Goal: Task Accomplishment & Management: Manage account settings

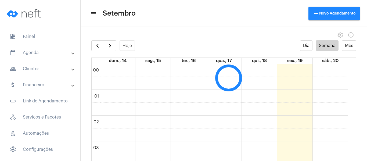
scroll to position [155, 0]
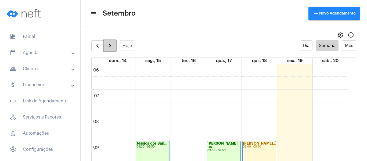
click at [114, 47] on button "button" at bounding box center [110, 45] width 13 height 11
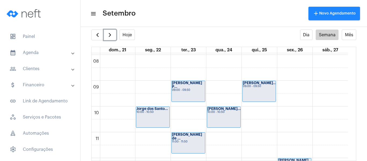
scroll to position [209, 0]
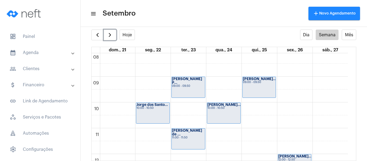
click at [156, 113] on div "Jorge dos Santo... 10:00 - 10:50" at bounding box center [152, 113] width 33 height 21
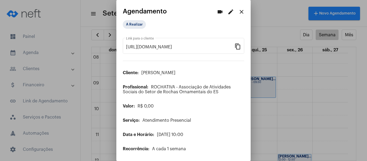
click at [228, 13] on mat-icon "edit" at bounding box center [231, 12] width 6 height 6
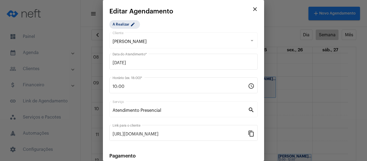
scroll to position [70, 0]
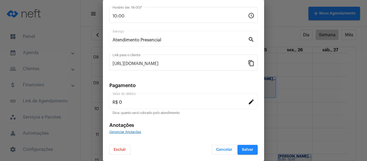
click at [126, 151] on button "Excluir" at bounding box center [119, 150] width 21 height 10
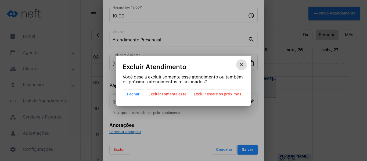
click at [222, 93] on span "Excluir esse e os próximos" at bounding box center [218, 94] width 48 height 9
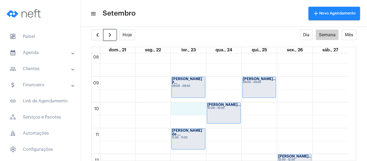
click at [180, 110] on div "00 01 02 03 04 05 06 07 08 09 10 11 12 13 14 15 16 17 18 19 20 21 22 23 Analice…" at bounding box center [220, 153] width 256 height 619
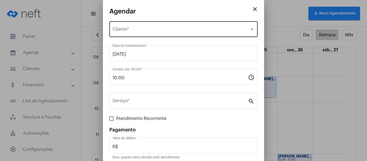
click at [146, 35] on div "Selecione o Cliente Cliente *" at bounding box center [184, 28] width 142 height 17
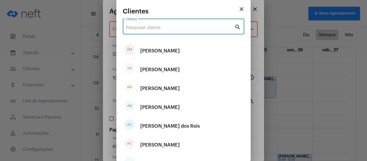
click at [147, 29] on input "Cliente" at bounding box center [180, 27] width 109 height 5
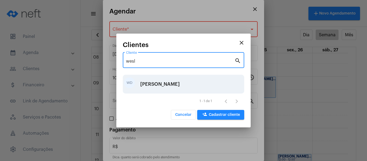
type input "wesl"
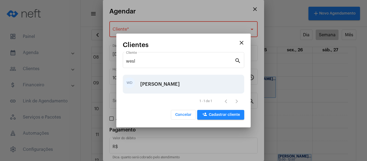
click at [165, 83] on div "[PERSON_NAME]" at bounding box center [160, 84] width 40 height 16
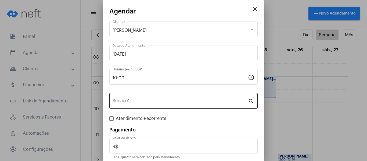
click at [165, 94] on div "Serviço *" at bounding box center [180, 100] width 135 height 17
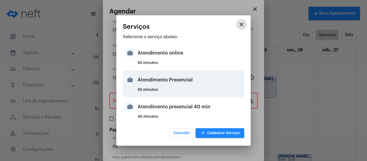
click at [169, 78] on div "Atendimento Presencial" at bounding box center [190, 80] width 105 height 16
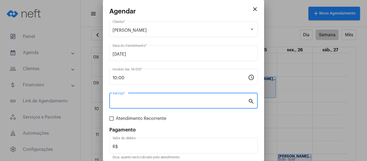
type input "Atendimento Presencial"
type input "R$ 0"
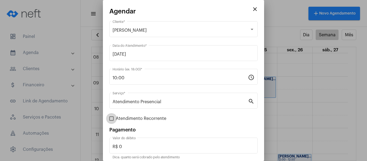
click at [132, 120] on span "Atendimento Recorrente" at bounding box center [141, 118] width 51 height 6
click at [112, 121] on input "Atendimento Recorrente" at bounding box center [111, 121] width 0 height 0
checkbox input "true"
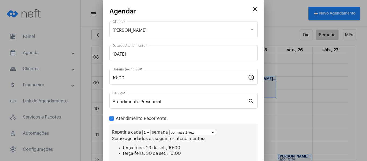
click at [189, 134] on select "por mais 1 vez por mais 2 vezes por mais 3 vezes por mais 4 vezes por mais 5 ve…" at bounding box center [192, 132] width 46 height 5
select select "3: 4"
click at [169, 130] on select "por mais 1 vez por mais 2 vezes por mais 3 vezes por mais 4 vezes por mais 5 ve…" at bounding box center [192, 132] width 46 height 5
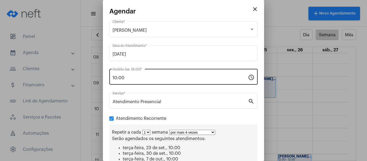
scroll to position [83, 0]
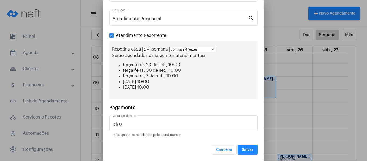
click at [248, 151] on span "Salvar" at bounding box center [248, 150] width 12 height 4
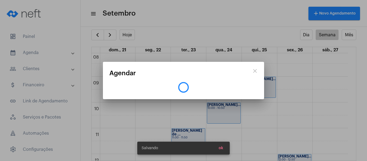
scroll to position [0, 0]
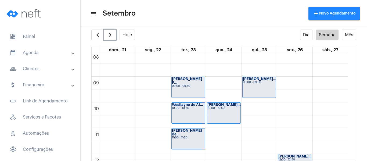
click at [213, 84] on div "00 01 02 03 04 05 06 07 08 09 10 11 12 13 14 15 16 17 18 19 20 21 22 23 Analice…" at bounding box center [220, 153] width 256 height 619
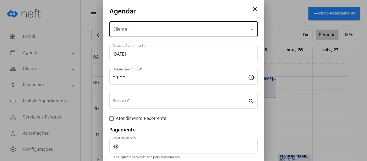
click at [129, 26] on div "Selecione o Cliente Cliente *" at bounding box center [184, 28] width 142 height 17
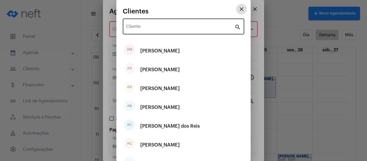
click at [140, 28] on input "Cliente" at bounding box center [180, 27] width 109 height 5
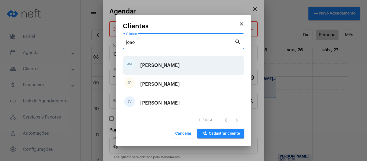
type input "joao"
click at [159, 59] on div "[PERSON_NAME]" at bounding box center [160, 65] width 40 height 16
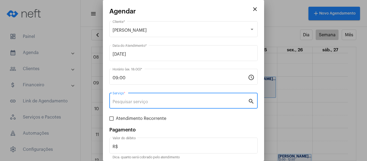
click at [150, 102] on input "Serviço *" at bounding box center [180, 101] width 135 height 5
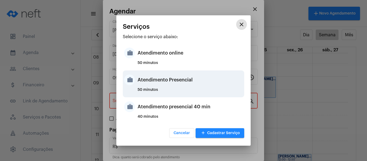
click at [172, 84] on div "Atendimento Presencial" at bounding box center [190, 80] width 105 height 16
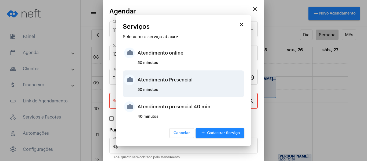
type input "Atendimento Presencial"
type input "R$ 0"
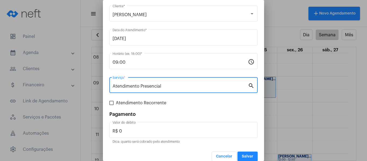
scroll to position [22, 0]
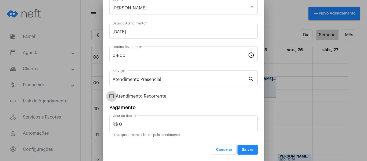
click at [114, 97] on label "Atendimento Recorrente" at bounding box center [137, 96] width 57 height 6
click at [112, 98] on input "Atendimento Recorrente" at bounding box center [111, 98] width 0 height 0
checkbox input "true"
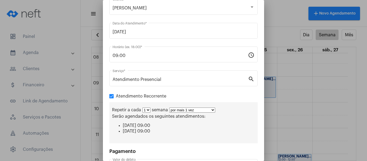
click at [184, 111] on select "por mais 1 vez por mais 2 vezes por mais 3 vezes por mais 4 vezes por mais 5 ve…" at bounding box center [192, 110] width 46 height 5
select select "3: 4"
click at [169, 108] on select "por mais 1 vez por mais 2 vezes por mais 3 vezes por mais 4 vezes por mais 5 ve…" at bounding box center [192, 110] width 46 height 5
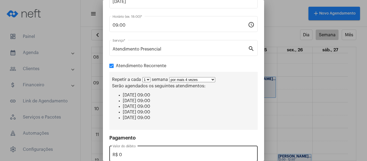
scroll to position [83, 0]
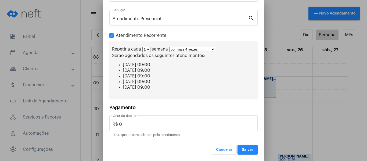
click at [244, 149] on span "Salvar" at bounding box center [248, 150] width 12 height 4
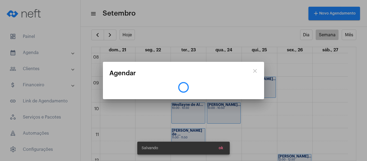
scroll to position [0, 0]
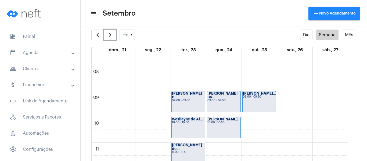
scroll to position [182, 0]
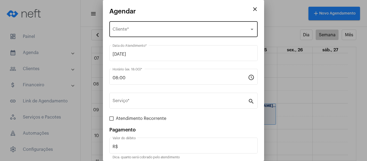
click at [151, 27] on div "Selecione o Cliente Cliente *" at bounding box center [184, 28] width 142 height 17
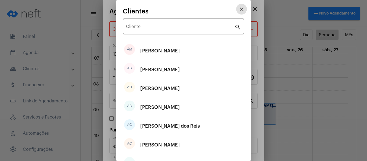
click at [150, 30] on div "Cliente" at bounding box center [180, 25] width 109 height 17
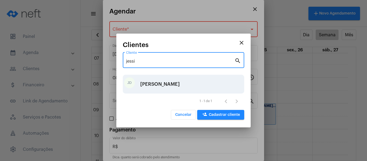
type input "jessi"
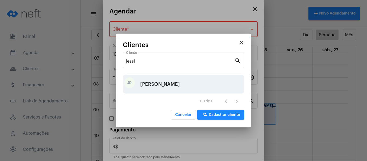
click at [159, 83] on div "[PERSON_NAME]" at bounding box center [160, 84] width 40 height 16
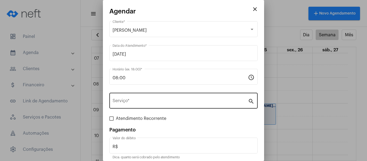
click at [148, 98] on div "Serviço *" at bounding box center [180, 100] width 135 height 17
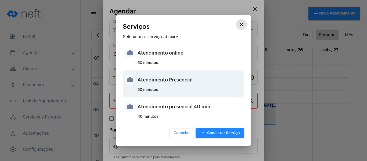
click at [161, 81] on div "Atendimento Presencial" at bounding box center [190, 80] width 105 height 16
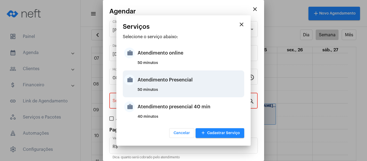
type input "Atendimento Presencial"
type input "R$ 0"
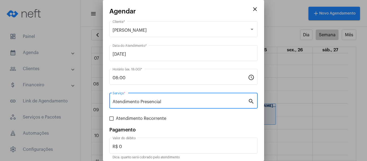
click at [134, 118] on span "Atendimento Recorrente" at bounding box center [141, 118] width 51 height 6
click at [112, 121] on input "Atendimento Recorrente" at bounding box center [111, 121] width 0 height 0
checkbox input "true"
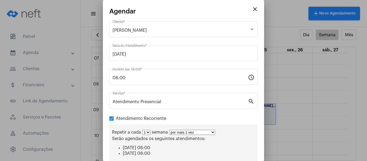
click at [178, 132] on select "por mais 1 vez por mais 2 vezes por mais 3 vezes por mais 4 vezes por mais 5 ve…" at bounding box center [192, 132] width 46 height 5
select select "3: 4"
click at [169, 130] on select "por mais 1 vez por mais 2 vezes por mais 3 vezes por mais 4 vezes por mais 5 ve…" at bounding box center [192, 132] width 46 height 5
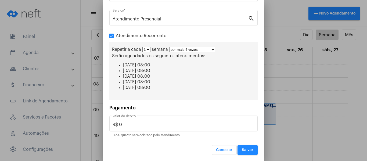
scroll to position [83, 0]
click at [246, 152] on button "Salvar" at bounding box center [248, 150] width 20 height 10
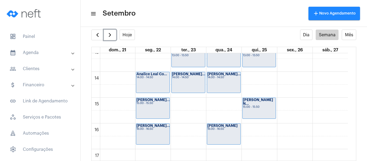
scroll to position [343, 0]
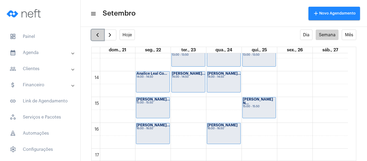
click at [100, 36] on span "button" at bounding box center [97, 35] width 6 height 6
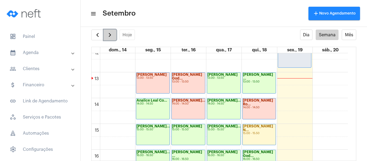
click at [110, 35] on span "button" at bounding box center [110, 35] width 6 height 6
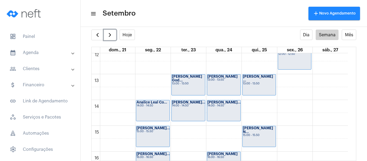
scroll to position [316, 0]
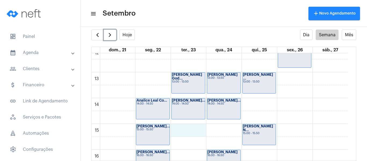
click at [177, 130] on div "00 01 02 03 04 05 06 07 08 09 10 11 12 13 14 15 16 17 18 19 20 21 22 23 Analice…" at bounding box center [220, 46] width 256 height 619
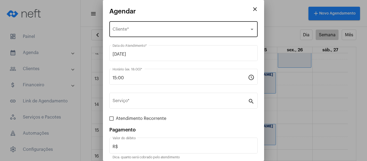
click at [139, 34] on div "Selecione o Cliente Cliente *" at bounding box center [184, 28] width 142 height 17
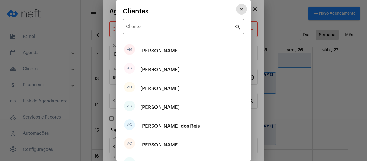
click at [142, 27] on input "Cliente" at bounding box center [180, 27] width 109 height 5
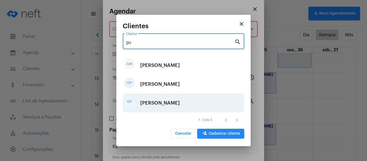
type input "gu"
click at [163, 102] on div "[PERSON_NAME]" at bounding box center [160, 103] width 40 height 16
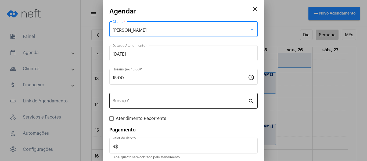
click at [157, 106] on div "Serviço *" at bounding box center [180, 100] width 135 height 17
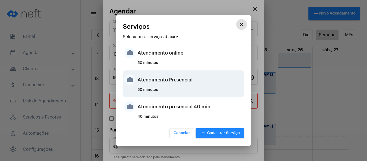
click at [160, 83] on div "Atendimento Presencial" at bounding box center [190, 80] width 105 height 16
type input "Atendimento Presencial"
type input "R$ 0"
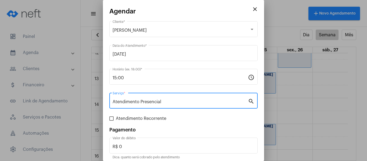
scroll to position [22, 0]
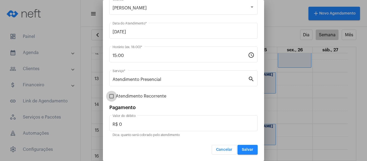
click at [120, 99] on span "Atendimento Recorrente" at bounding box center [141, 96] width 51 height 6
click at [112, 99] on input "Atendimento Recorrente" at bounding box center [111, 98] width 0 height 0
checkbox input "true"
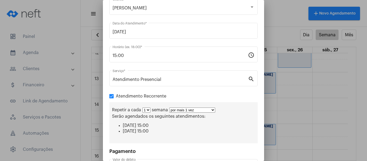
click at [182, 113] on div "Repetir a cada 1 2 3 4 5 6 7 8 semana por mais 1 vez por mais 2 vezes por mais …" at bounding box center [183, 122] width 148 height 41
click at [183, 110] on select "por mais 1 vez por mais 2 vezes por mais 3 vezes por mais 4 vezes por mais 5 ve…" at bounding box center [192, 110] width 46 height 5
select select "3: 4"
click at [169, 108] on select "por mais 1 vez por mais 2 vezes por mais 3 vezes por mais 4 vezes por mais 5 ve…" at bounding box center [192, 110] width 46 height 5
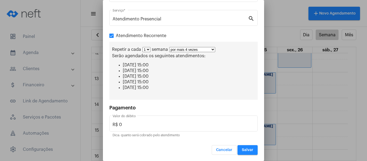
scroll to position [83, 0]
click at [242, 148] on span "Salvar" at bounding box center [248, 150] width 12 height 4
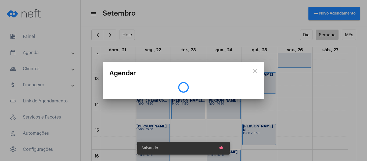
scroll to position [0, 0]
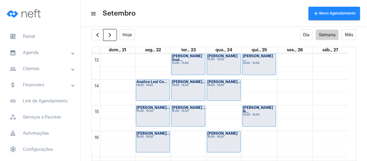
scroll to position [343, 0]
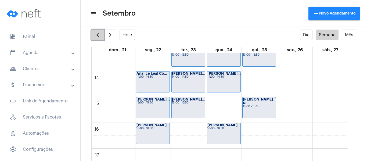
click at [98, 39] on button "button" at bounding box center [97, 35] width 13 height 11
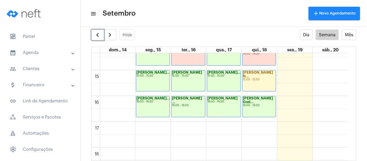
scroll to position [343, 0]
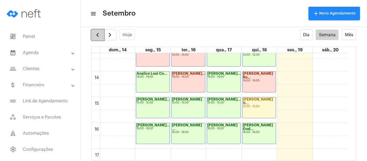
click at [94, 36] on span "button" at bounding box center [97, 35] width 6 height 6
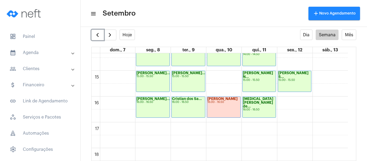
scroll to position [370, 0]
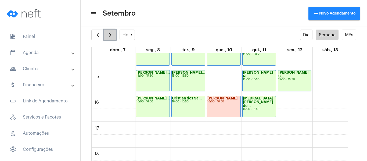
click at [111, 35] on span "button" at bounding box center [110, 35] width 6 height 6
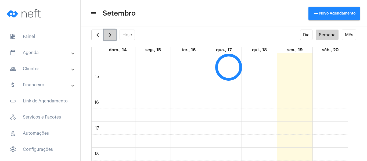
scroll to position [155, 0]
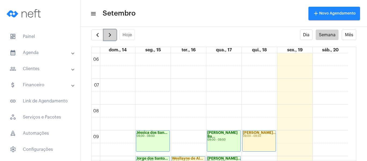
click at [111, 35] on span "button" at bounding box center [110, 35] width 6 height 6
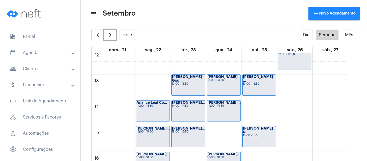
scroll to position [343, 0]
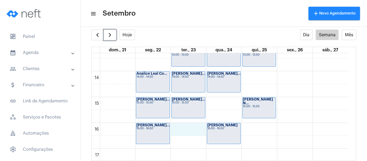
click at [189, 129] on div "00 01 02 03 04 05 06 07 08 09 10 11 12 13 14 15 16 17 18 19 20 21 22 23 Analice…" at bounding box center [220, 19] width 256 height 619
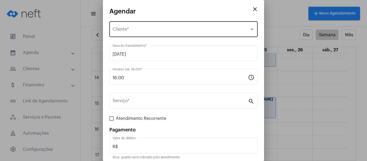
click at [149, 35] on div "Selecione o Cliente Cliente *" at bounding box center [184, 28] width 142 height 17
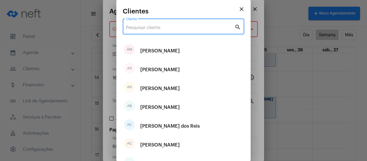
click at [150, 27] on input "Cliente" at bounding box center [180, 27] width 109 height 5
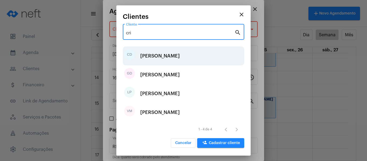
type input "cri"
click at [155, 59] on div "[PERSON_NAME]" at bounding box center [160, 56] width 40 height 16
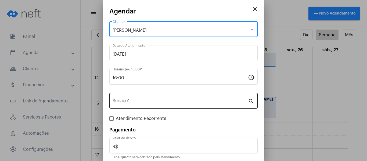
click at [150, 102] on input "Serviço *" at bounding box center [180, 101] width 135 height 5
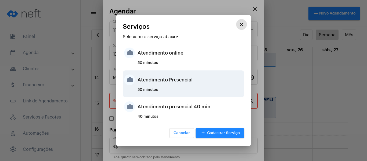
click at [157, 80] on div "Atendimento Presencial" at bounding box center [190, 80] width 105 height 16
type input "Atendimento Presencial"
type input "R$ 0"
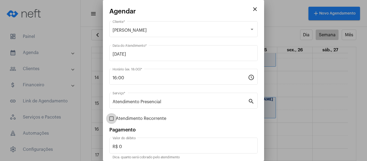
click at [137, 119] on span "Atendimento Recorrente" at bounding box center [141, 118] width 51 height 6
click at [112, 121] on input "Atendimento Recorrente" at bounding box center [111, 121] width 0 height 0
checkbox input "true"
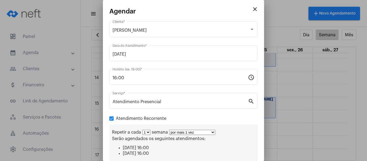
click at [187, 133] on select "por mais 1 vez por mais 2 vezes por mais 3 vezes por mais 4 vezes por mais 5 ve…" at bounding box center [192, 132] width 46 height 5
select select "3: 4"
click at [169, 130] on select "por mais 1 vez por mais 2 vezes por mais 3 vezes por mais 4 vezes por mais 5 ve…" at bounding box center [192, 132] width 46 height 5
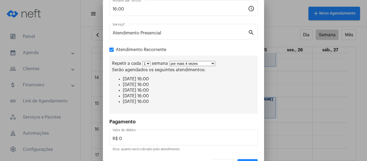
scroll to position [83, 0]
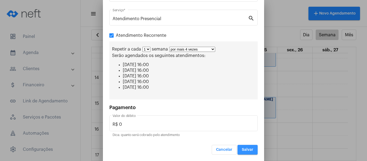
click at [249, 150] on button "Salvar" at bounding box center [248, 150] width 20 height 10
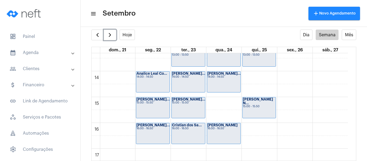
click at [250, 126] on div "00 01 02 03 04 05 06 07 08 09 10 11 12 13 14 15 16 17 18 19 20 21 22 23 Analice…" at bounding box center [220, 19] width 256 height 619
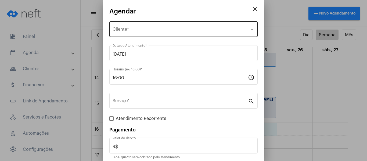
click at [173, 34] on div "Selecione o Cliente Cliente *" at bounding box center [184, 28] width 142 height 17
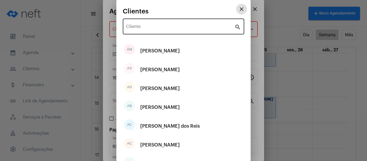
click at [171, 28] on input "Cliente" at bounding box center [180, 27] width 109 height 5
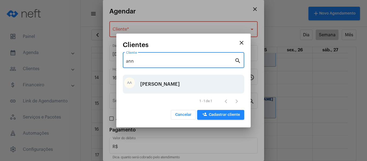
type input "ann"
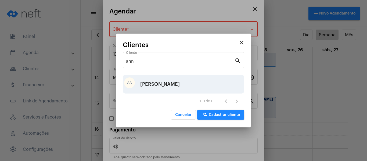
click at [175, 82] on div "[PERSON_NAME]" at bounding box center [160, 84] width 40 height 16
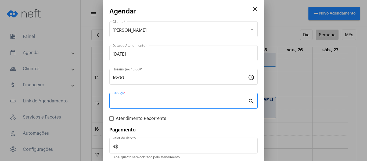
click at [163, 99] on input "Serviço *" at bounding box center [180, 101] width 135 height 5
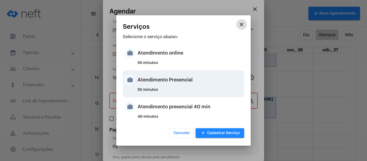
click at [163, 74] on div "Atendimento Presencial" at bounding box center [190, 80] width 105 height 16
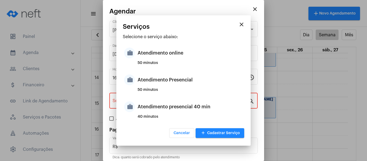
type input "Atendimento Presencial"
type input "R$ 0"
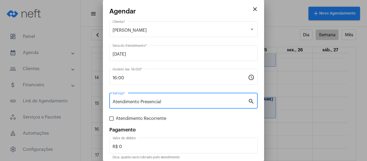
click at [150, 118] on span "Atendimento Recorrente" at bounding box center [141, 118] width 51 height 6
click at [112, 121] on input "Atendimento Recorrente" at bounding box center [111, 121] width 0 height 0
checkbox input "true"
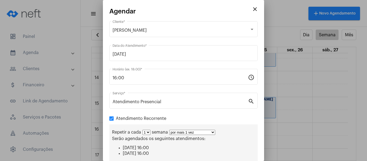
click at [180, 131] on select "por mais 1 vez por mais 2 vezes por mais 3 vezes por mais 4 vezes por mais 5 ve…" at bounding box center [192, 132] width 46 height 5
select select "3: 4"
click at [169, 130] on select "por mais 1 vez por mais 2 vezes por mais 3 vezes por mais 4 vezes por mais 5 ve…" at bounding box center [192, 132] width 46 height 5
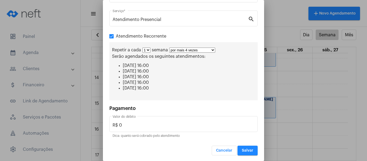
scroll to position [83, 0]
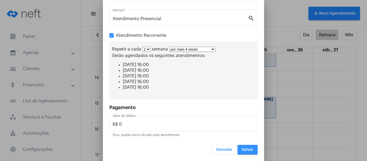
click at [243, 148] on span "Salvar" at bounding box center [248, 150] width 12 height 4
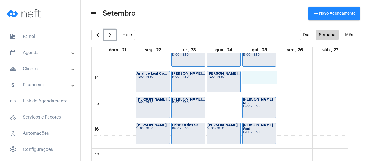
click at [251, 79] on div "00 01 02 03 04 05 06 07 08 09 10 11 12 13 14 15 16 17 18 19 20 21 22 23 Analice…" at bounding box center [220, 19] width 256 height 619
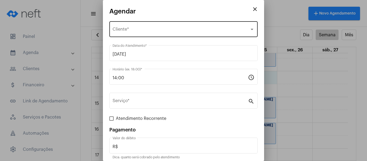
click at [152, 33] on div "Selecione o Cliente" at bounding box center [181, 30] width 137 height 5
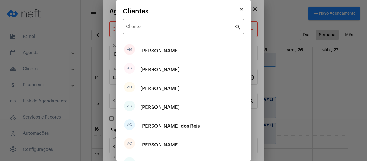
click at [151, 31] on div "Cliente" at bounding box center [180, 25] width 109 height 17
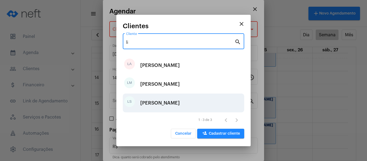
type input "li"
click at [164, 104] on div "[PERSON_NAME]" at bounding box center [160, 103] width 40 height 16
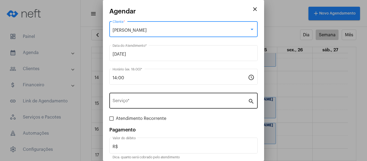
click at [152, 96] on div "Serviço *" at bounding box center [180, 100] width 135 height 17
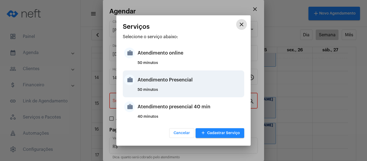
click at [160, 86] on div "Atendimento Presencial" at bounding box center [190, 80] width 105 height 16
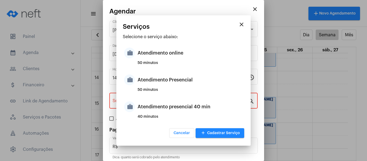
type input "Atendimento Presencial"
type input "R$ 0"
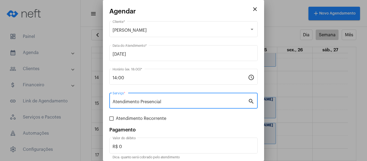
click at [151, 117] on span "Atendimento Recorrente" at bounding box center [141, 118] width 51 height 6
click at [112, 121] on input "Atendimento Recorrente" at bounding box center [111, 121] width 0 height 0
checkbox input "true"
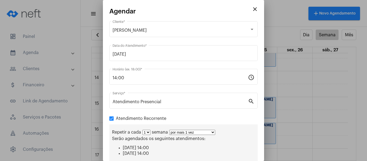
click at [176, 134] on select "por mais 1 vez por mais 2 vezes por mais 3 vezes por mais 4 vezes por mais 5 ve…" at bounding box center [192, 132] width 46 height 5
select select "3: 4"
click at [169, 130] on select "por mais 1 vez por mais 2 vezes por mais 3 vezes por mais 4 vezes por mais 5 ve…" at bounding box center [192, 132] width 46 height 5
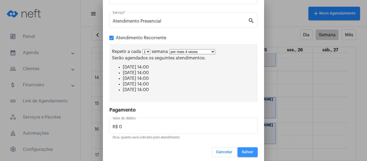
click at [248, 152] on span "Salvar" at bounding box center [248, 152] width 12 height 4
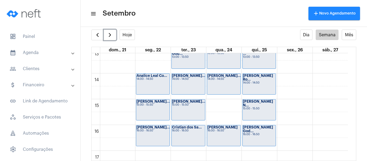
scroll to position [343, 0]
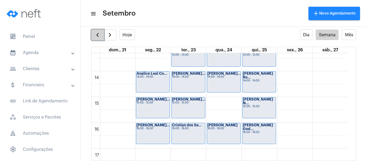
click at [94, 34] on span "button" at bounding box center [97, 35] width 6 height 6
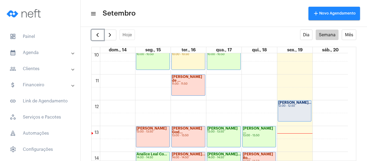
scroll to position [316, 0]
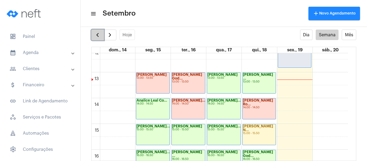
click at [102, 36] on button "button" at bounding box center [97, 35] width 13 height 11
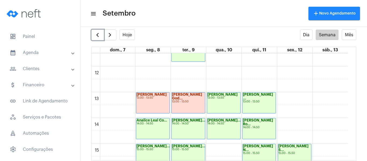
scroll to position [343, 0]
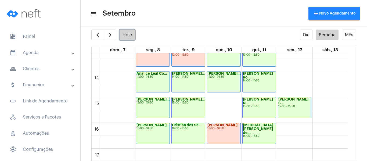
click at [129, 32] on button "Hoje" at bounding box center [128, 35] width 16 height 10
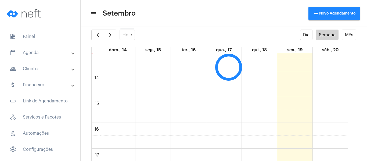
scroll to position [155, 0]
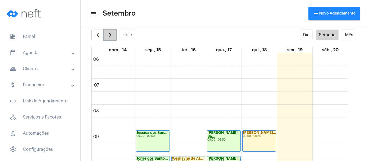
click at [114, 37] on button "button" at bounding box center [110, 35] width 13 height 11
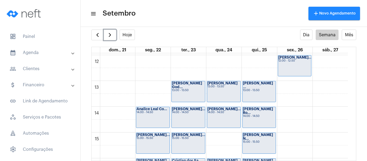
scroll to position [316, 0]
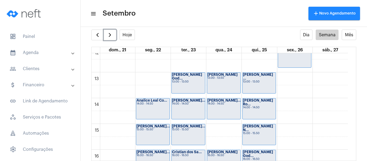
click at [290, 127] on div "00 01 02 03 04 05 06 07 08 09 10 11 12 13 14 15 16 17 18 19 20 21 22 23 Analice…" at bounding box center [220, 46] width 256 height 619
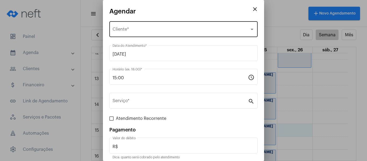
click at [143, 35] on div "Selecione o Cliente Cliente *" at bounding box center [184, 28] width 142 height 17
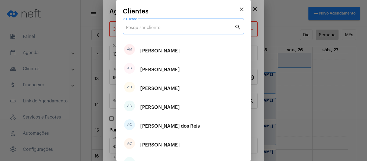
click at [145, 30] on input "Cliente" at bounding box center [180, 27] width 109 height 5
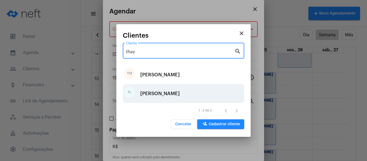
type input "thay"
click at [152, 90] on div "[PERSON_NAME]" at bounding box center [160, 93] width 40 height 16
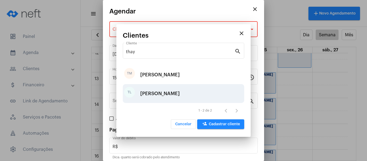
type input "R$ 0"
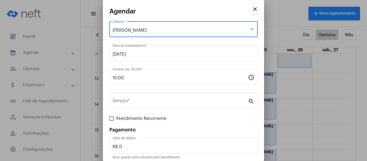
click at [152, 90] on div "15:00 Horário (ex: 18:00) * schedule" at bounding box center [183, 80] width 148 height 22
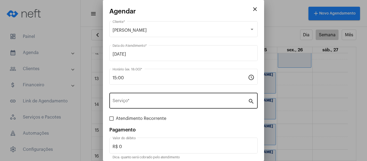
click at [156, 104] on input "Serviço *" at bounding box center [180, 101] width 135 height 5
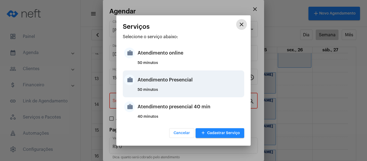
click at [154, 82] on div "Atendimento Presencial" at bounding box center [190, 80] width 105 height 16
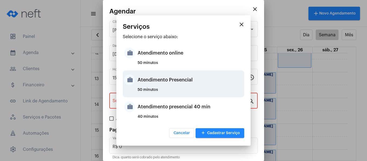
type input "Atendimento Presencial"
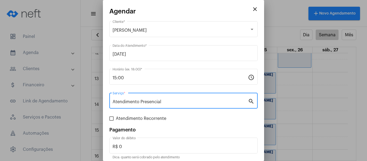
click at [135, 120] on span "Atendimento Recorrente" at bounding box center [141, 118] width 51 height 6
click at [112, 121] on input "Atendimento Recorrente" at bounding box center [111, 121] width 0 height 0
checkbox input "true"
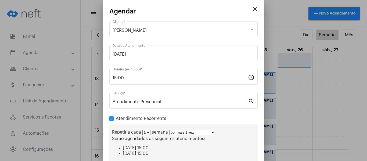
click at [191, 135] on div "Repetir a cada 1 2 3 4 5 6 7 8 semana por mais 1 vez por mais 2 vezes por mais …" at bounding box center [183, 144] width 148 height 41
click at [192, 132] on select "por mais 1 vez por mais 2 vezes por mais 3 vezes por mais 4 vezes por mais 5 ve…" at bounding box center [192, 132] width 46 height 5
select select "3: 4"
click at [169, 130] on select "por mais 1 vez por mais 2 vezes por mais 3 vezes por mais 4 vezes por mais 5 ve…" at bounding box center [192, 132] width 46 height 5
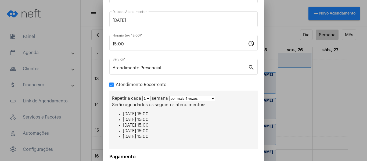
scroll to position [81, 0]
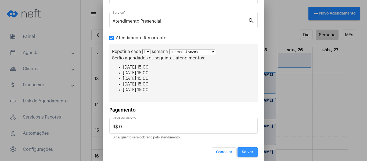
click at [245, 149] on button "Salvar" at bounding box center [248, 152] width 20 height 10
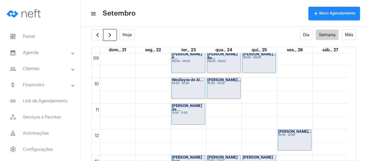
scroll to position [236, 0]
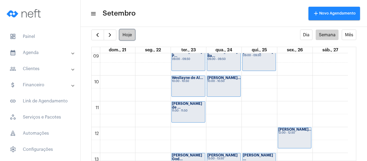
click at [126, 34] on button "Hoje" at bounding box center [128, 35] width 16 height 10
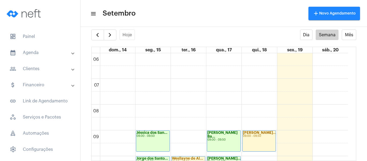
scroll to position [263, 0]
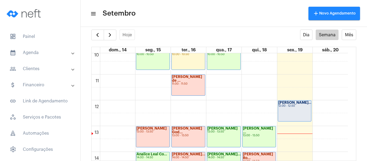
click at [309, 105] on div "12:00 - 12:50" at bounding box center [294, 106] width 33 height 3
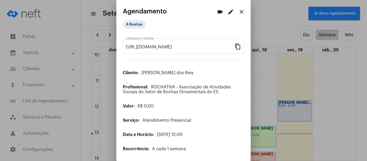
click at [228, 9] on mat-icon "edit" at bounding box center [231, 12] width 6 height 6
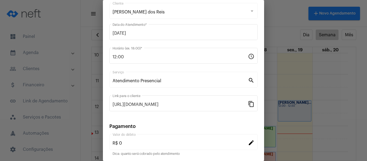
scroll to position [70, 0]
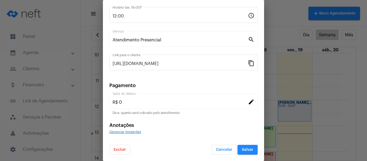
click at [127, 131] on span "Gerenciar Anotações" at bounding box center [125, 131] width 32 height 3
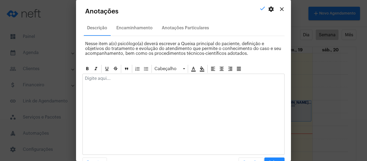
click at [134, 80] on p at bounding box center [183, 78] width 197 height 5
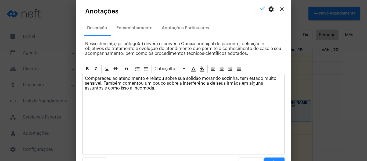
drag, startPoint x: 141, startPoint y: 83, endPoint x: 127, endPoint y: 83, distance: 14.2
click at [127, 83] on p "Compareceu ao atendimento e relatou sobre sua solidão morando sozinha, tem esta…" at bounding box center [183, 83] width 197 height 15
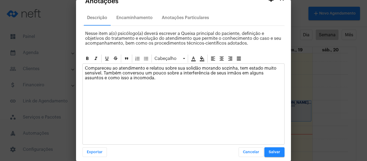
scroll to position [15, 0]
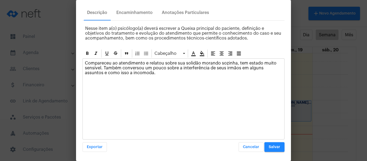
click at [273, 148] on span "Salvar" at bounding box center [275, 147] width 12 height 4
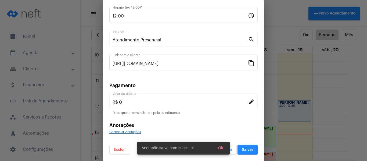
scroll to position [0, 0]
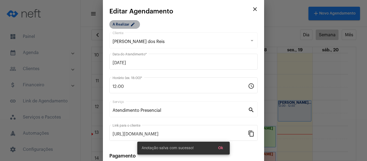
click at [129, 28] on mat-chip "A Realizar edit" at bounding box center [124, 24] width 31 height 9
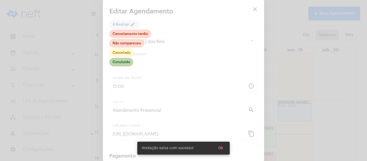
click at [127, 60] on mat-chip "Concluído" at bounding box center [121, 62] width 24 height 9
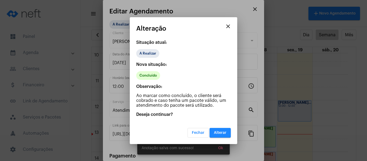
click at [223, 134] on span "Alterar" at bounding box center [220, 133] width 13 height 4
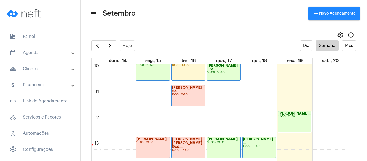
scroll to position [289, 0]
